Goal: Communication & Community: Connect with others

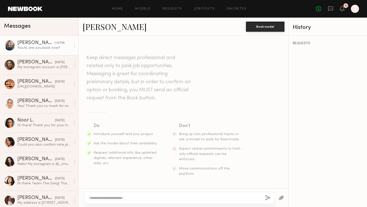
scroll to position [431, 0]
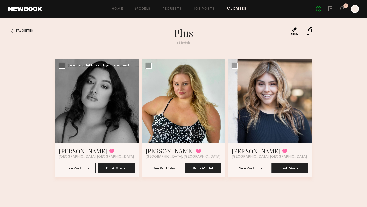
click at [106, 118] on div at bounding box center [97, 101] width 84 height 84
click at [83, 169] on button "See Portfolio" at bounding box center [77, 168] width 37 height 10
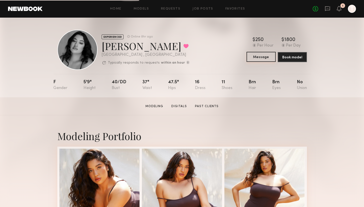
click at [262, 59] on button "Message" at bounding box center [260, 57] width 29 height 10
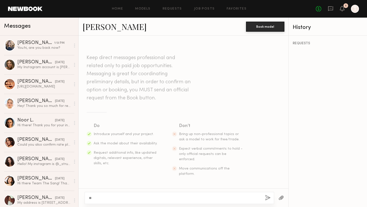
type textarea "*"
type textarea "**********"
click at [267, 198] on button "button" at bounding box center [268, 198] width 6 height 6
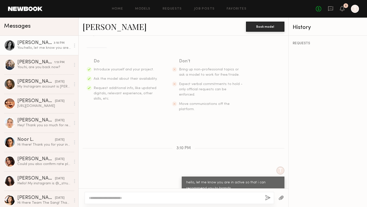
click at [322, 67] on div "REQUESTS" at bounding box center [328, 121] width 78 height 171
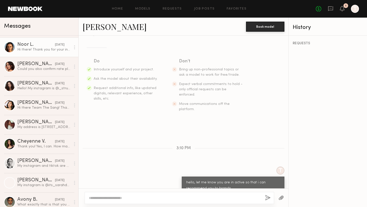
scroll to position [96, 0]
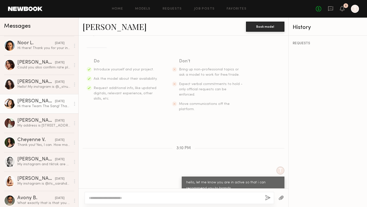
click at [37, 109] on link "Meghan N. 09/18/2025 Hi there Team The Sang! Thank you so much for reaching out…" at bounding box center [39, 103] width 78 height 19
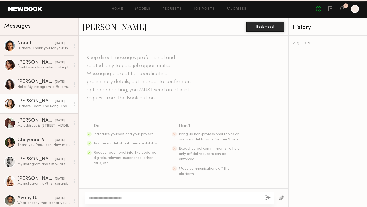
scroll to position [136, 0]
